Goal: Task Accomplishment & Management: Complete application form

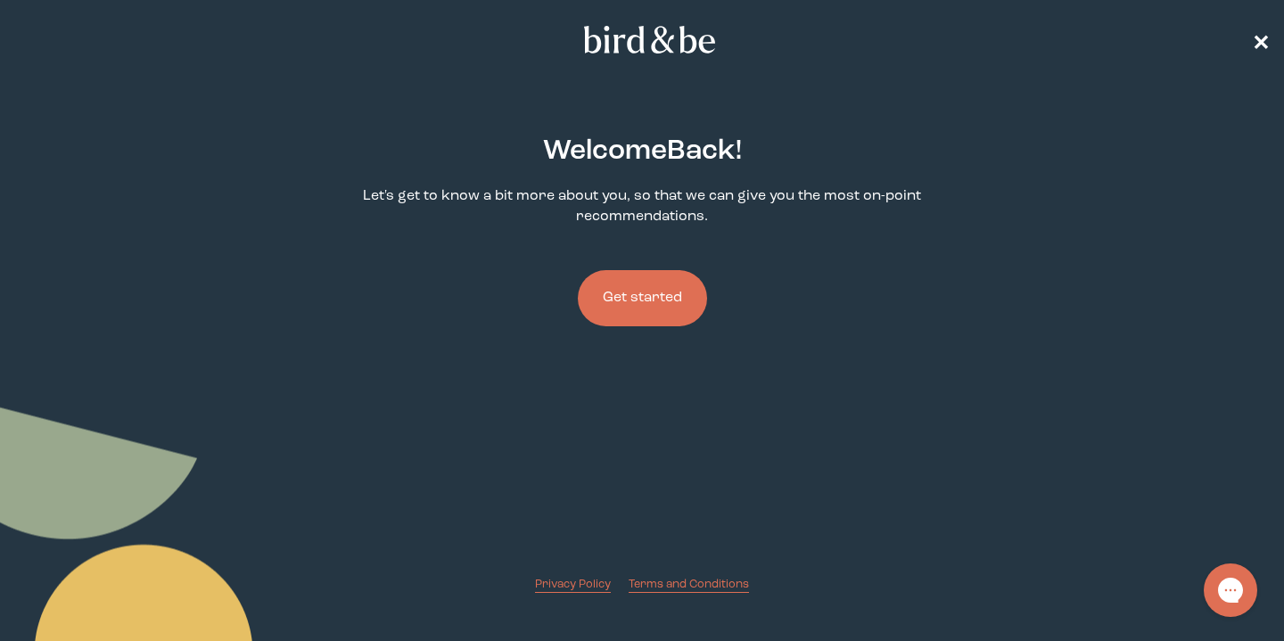
click at [1255, 38] on span "✕" at bounding box center [1261, 39] width 18 height 21
click at [656, 294] on button "Get started" at bounding box center [642, 298] width 129 height 56
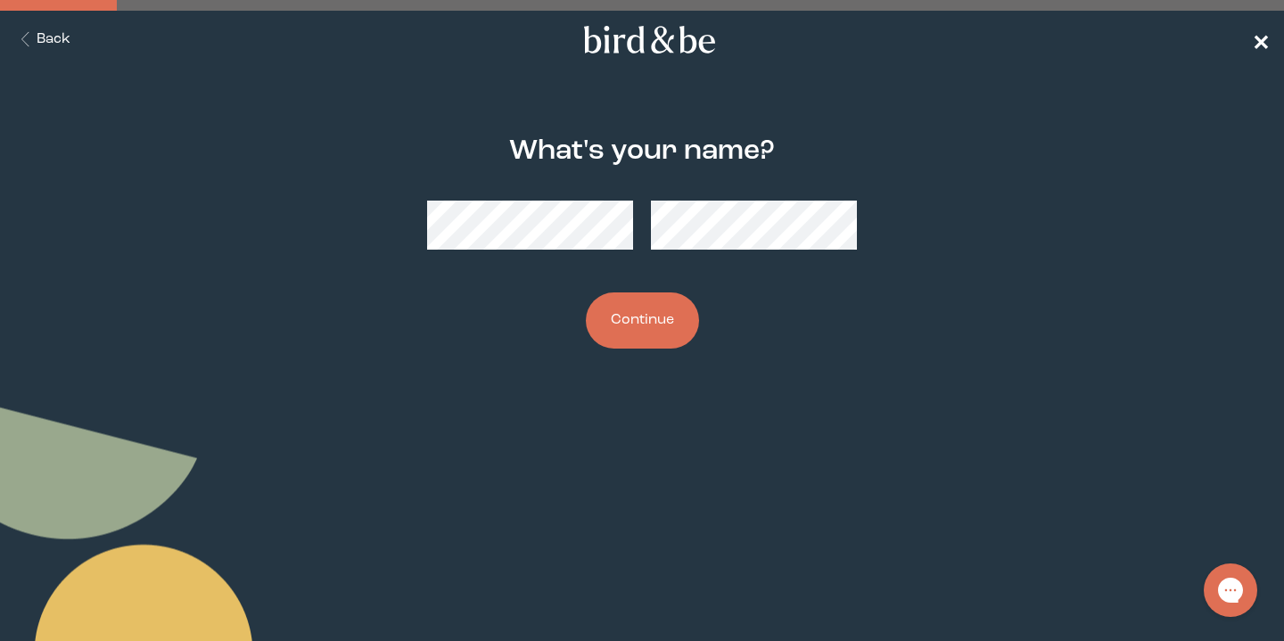
click at [1265, 39] on span "✕" at bounding box center [1261, 39] width 18 height 21
